Goal: Task Accomplishment & Management: Use online tool/utility

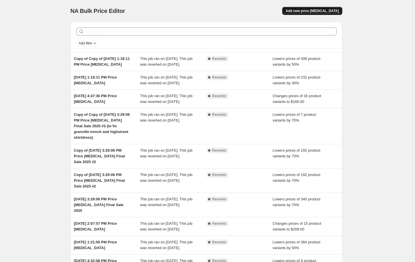
click at [339, 13] on span "Add new price [MEDICAL_DATA]" at bounding box center [312, 11] width 53 height 5
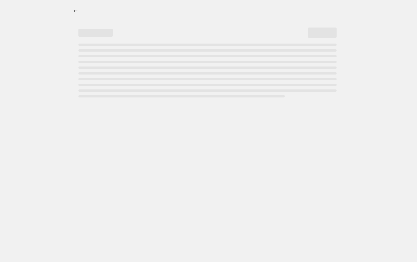
select select "percentage"
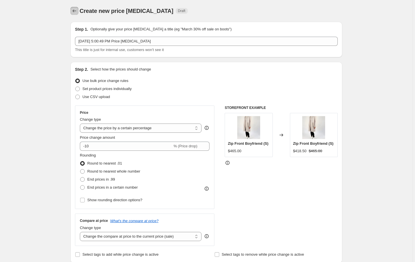
click at [70, 10] on button "Price change jobs" at bounding box center [74, 11] width 8 height 8
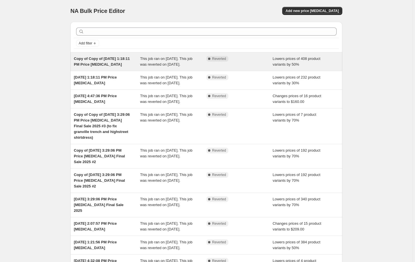
click at [309, 66] on span "Lowers prices of 408 product variants by 50%" at bounding box center [297, 61] width 48 height 10
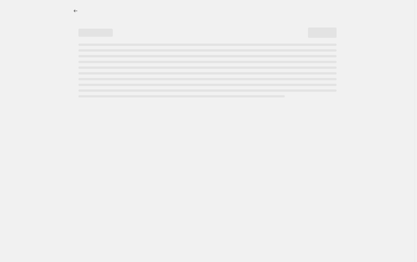
select select "percentage"
select select "collection"
select select "not_equal"
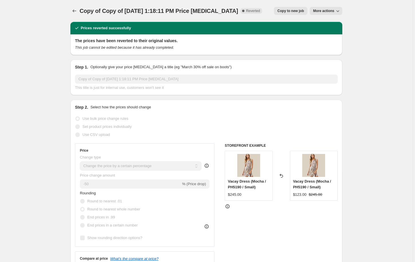
click at [304, 13] on span "Copy to new job" at bounding box center [290, 11] width 27 height 5
select select "percentage"
select select "collection"
select select "not_equal"
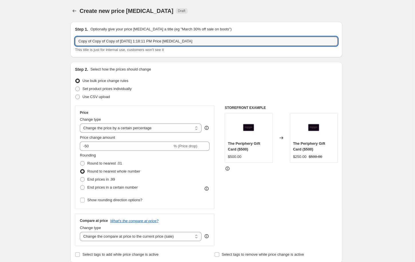
drag, startPoint x: 83, startPoint y: 50, endPoint x: -20, endPoint y: 47, distance: 103.1
click at [0, 47] on html "Home Settings Plans Skip to content Create new price change job. This page is r…" at bounding box center [207, 131] width 415 height 262
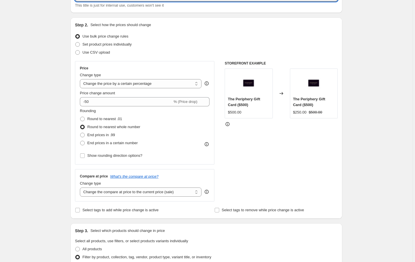
scroll to position [61, 0]
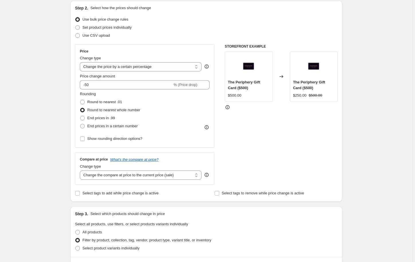
type input "Copy of Jun 4, 2025, 1:18:11 PM Price change job"
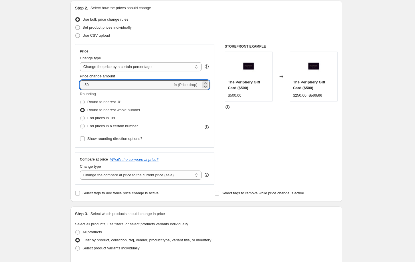
click at [66, 116] on div "Step 1. Optionally give your price change job a title (eg "March 30% off sale o…" at bounding box center [204, 254] width 277 height 597
type input "-75"
click at [288, 167] on div "STOREFRONT EXAMPLE The Periphery Gift Card ($500) $500.00 Changed to The Periph…" at bounding box center [281, 114] width 113 height 140
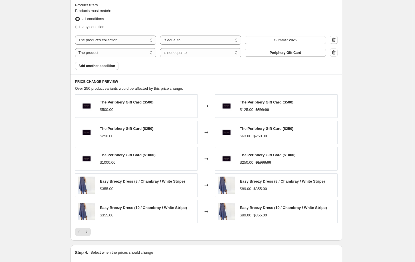
scroll to position [322, 0]
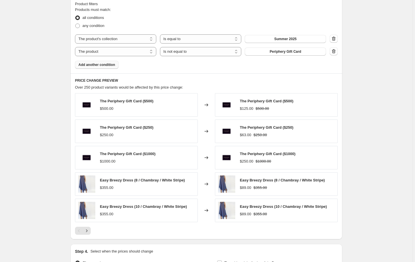
click at [75, 69] on button "Add another condition" at bounding box center [97, 65] width 44 height 8
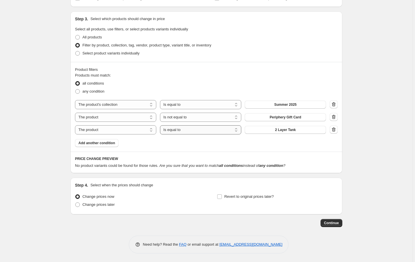
click at [230, 134] on select "Is equal to Is not equal to" at bounding box center [200, 129] width 81 height 9
select select "not_equal"
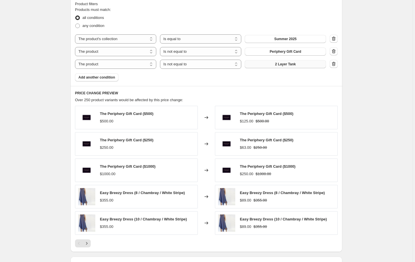
click at [296, 66] on span "2 Layer Tank" at bounding box center [285, 64] width 21 height 5
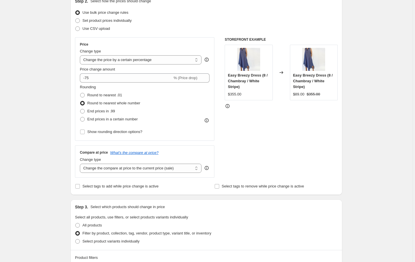
scroll to position [99, 0]
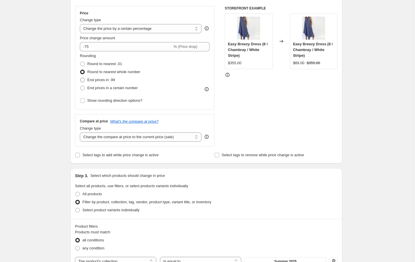
drag, startPoint x: 52, startPoint y: 120, endPoint x: 83, endPoint y: 120, distance: 30.6
click at [80, 82] on span at bounding box center [82, 80] width 5 height 5
click at [80, 78] on input "End prices in .99" at bounding box center [80, 78] width 0 height 0
radio input "true"
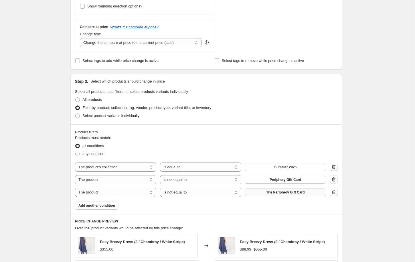
scroll to position [114, 0]
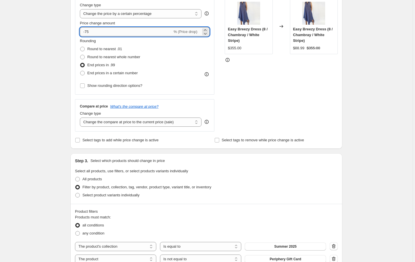
drag, startPoint x: 70, startPoint y: 63, endPoint x: 77, endPoint y: 63, distance: 6.6
click at [80, 36] on input "-75" at bounding box center [126, 31] width 92 height 9
type input "-70"
click at [342, 120] on div "Step 2. Select how the prices should change Use bulk price change rules Set pro…" at bounding box center [206, 48] width 272 height 201
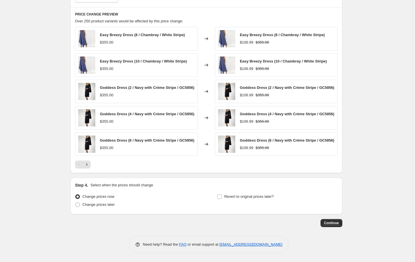
scroll to position [469, 0]
click at [84, 167] on icon "Next" at bounding box center [87, 164] width 6 height 6
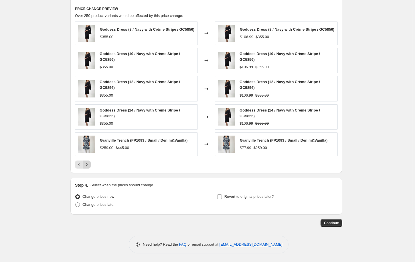
click at [84, 167] on icon "Next" at bounding box center [87, 164] width 6 height 6
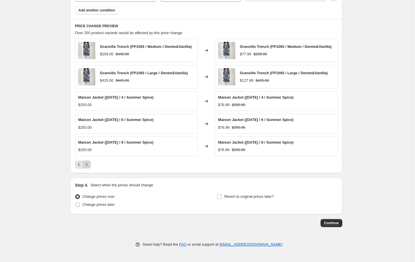
click at [84, 167] on icon "Next" at bounding box center [87, 164] width 6 height 6
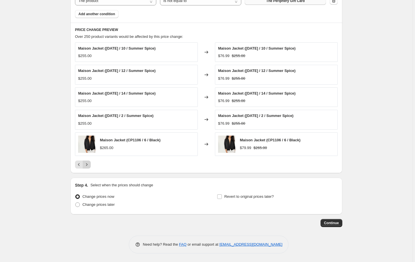
click at [84, 167] on icon "Next" at bounding box center [87, 164] width 6 height 6
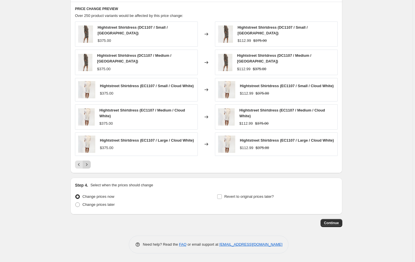
click at [84, 167] on icon "Next" at bounding box center [87, 164] width 6 height 6
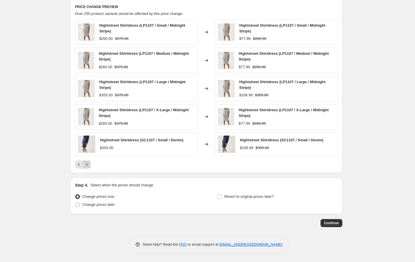
click at [75, 156] on div "Hightstreet Shirtdress (SC1107 / Small / Denim) $355.00" at bounding box center [136, 143] width 123 height 23
click at [84, 167] on icon "Next" at bounding box center [87, 164] width 6 height 6
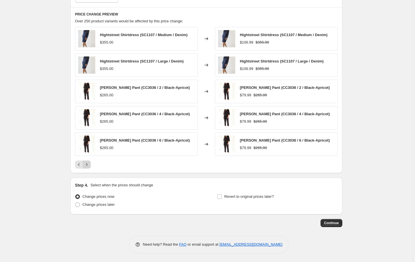
click at [84, 167] on icon "Next" at bounding box center [87, 164] width 6 height 6
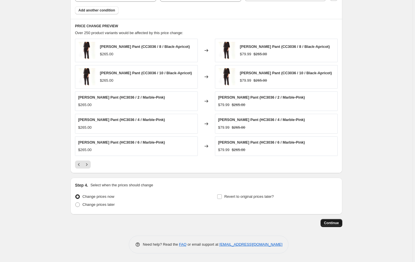
click at [339, 225] on span "Continue" at bounding box center [331, 222] width 15 height 5
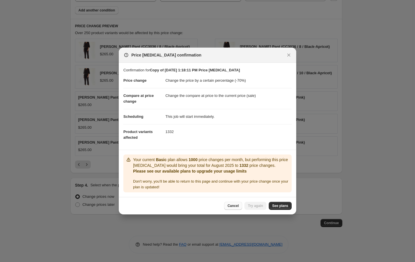
click at [239, 208] on span "Cancel" at bounding box center [233, 205] width 11 height 5
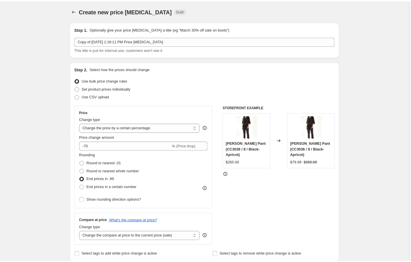
scroll to position [469, 0]
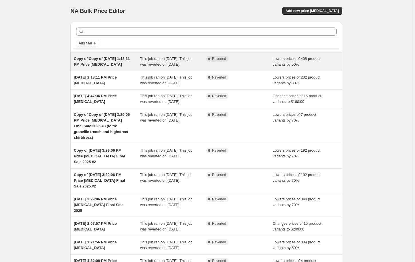
click at [151, 66] on span "This job ran on [DATE]. This job was reverted on [DATE]." at bounding box center [166, 61] width 52 height 10
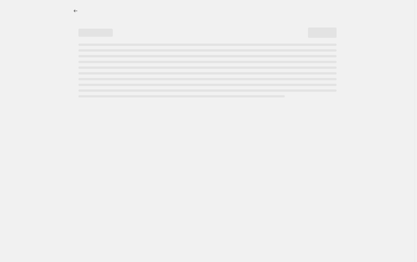
select select "percentage"
select select "collection"
select select "not_equal"
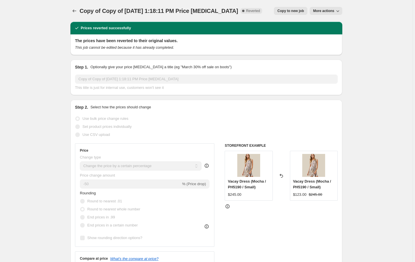
click at [304, 13] on span "Copy to new job" at bounding box center [290, 11] width 27 height 5
select select "percentage"
select select "collection"
select select "not_equal"
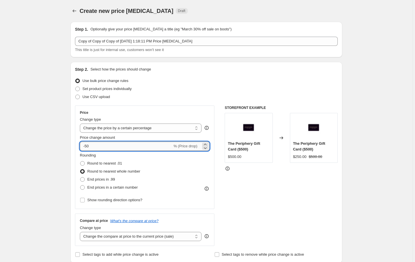
drag, startPoint x: 70, startPoint y: 179, endPoint x: 89, endPoint y: 176, distance: 19.0
click at [80, 151] on input "-50" at bounding box center [126, 145] width 92 height 9
type input "-5"
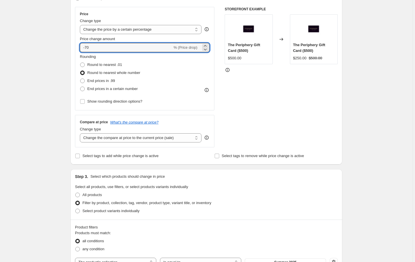
scroll to position [99, 0]
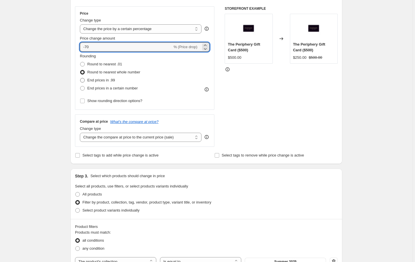
type input "-70"
click at [80, 82] on span at bounding box center [82, 80] width 5 height 5
click at [80, 78] on input "End prices in .99" at bounding box center [80, 78] width 0 height 0
radio input "true"
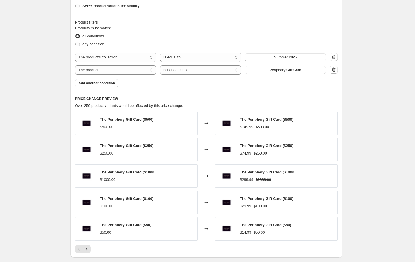
scroll to position [306, 0]
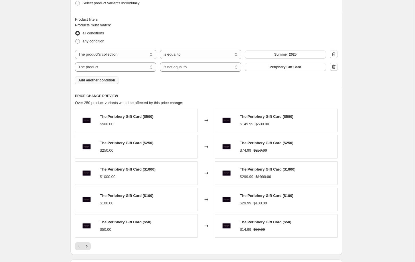
click at [78, 82] on span "Add another condition" at bounding box center [96, 80] width 37 height 5
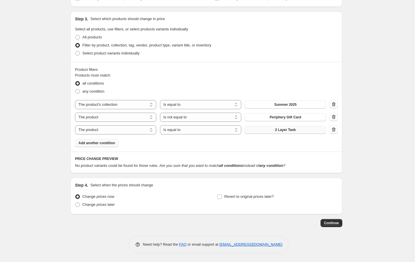
click at [296, 132] on span "2 Layer Tank" at bounding box center [285, 129] width 21 height 5
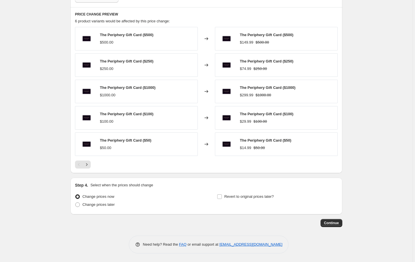
scroll to position [314, 0]
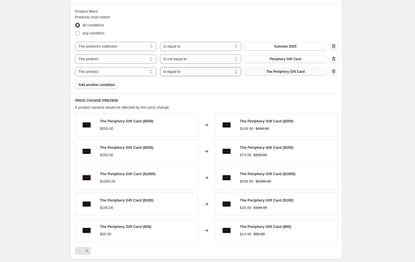
click at [241, 76] on select "Is equal to Is not equal to" at bounding box center [200, 71] width 81 height 9
select select "not_equal"
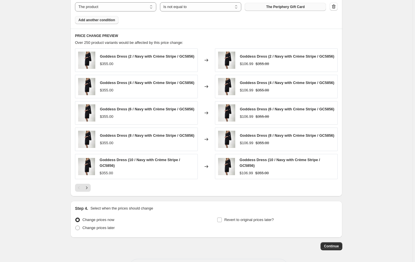
scroll to position [498, 0]
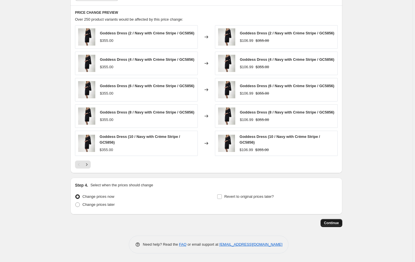
click at [339, 220] on span "Continue" at bounding box center [331, 222] width 15 height 5
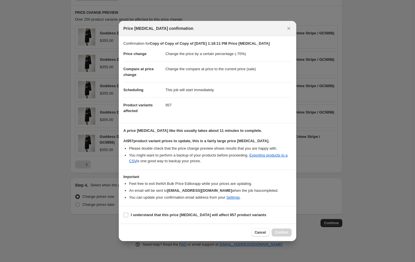
scroll to position [33, 0]
click at [124, 217] on input "I understand that this price [MEDICAL_DATA] will affect 957 product variants" at bounding box center [126, 214] width 5 height 5
checkbox input "true"
click at [288, 235] on span "Confirm" at bounding box center [281, 232] width 13 height 5
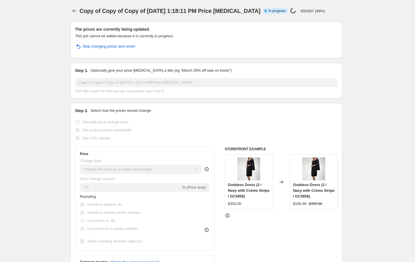
select select "percentage"
select select "collection"
select select "not_equal"
